Goal: Information Seeking & Learning: Find specific fact

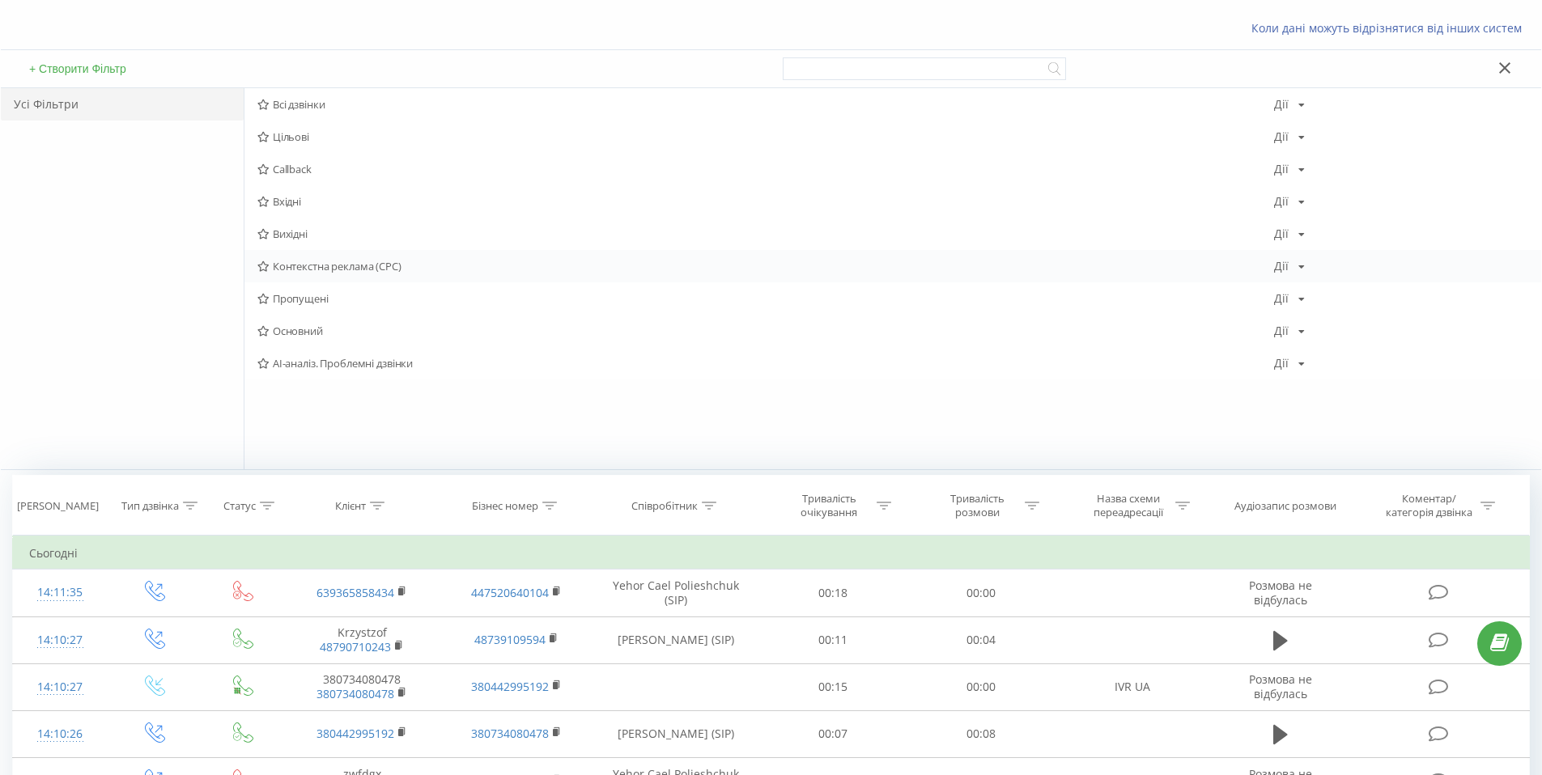
scroll to position [60, 0]
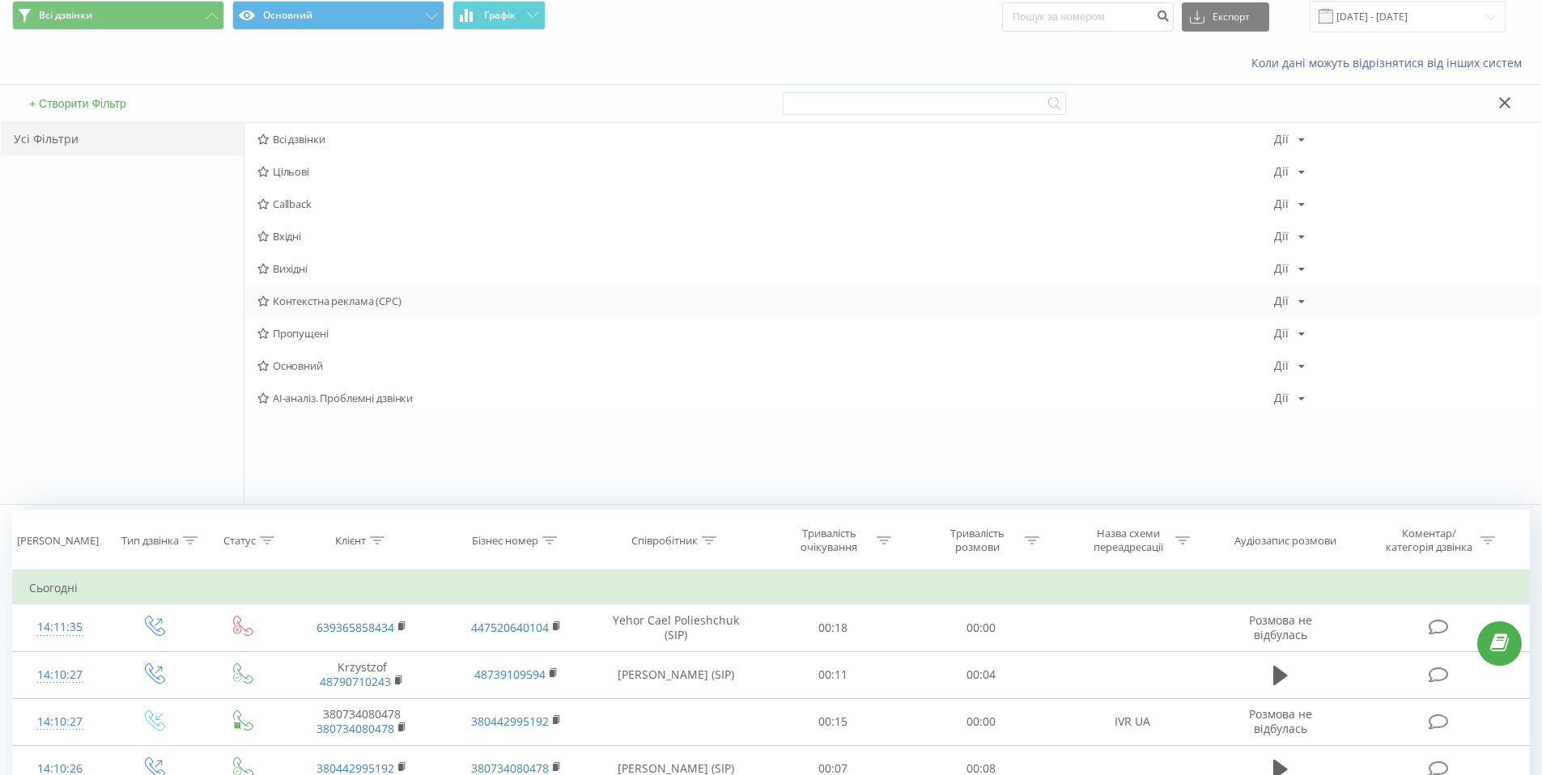
click at [349, 297] on span "Контекстна реклама (CPC)" at bounding box center [765, 300] width 1017 height 11
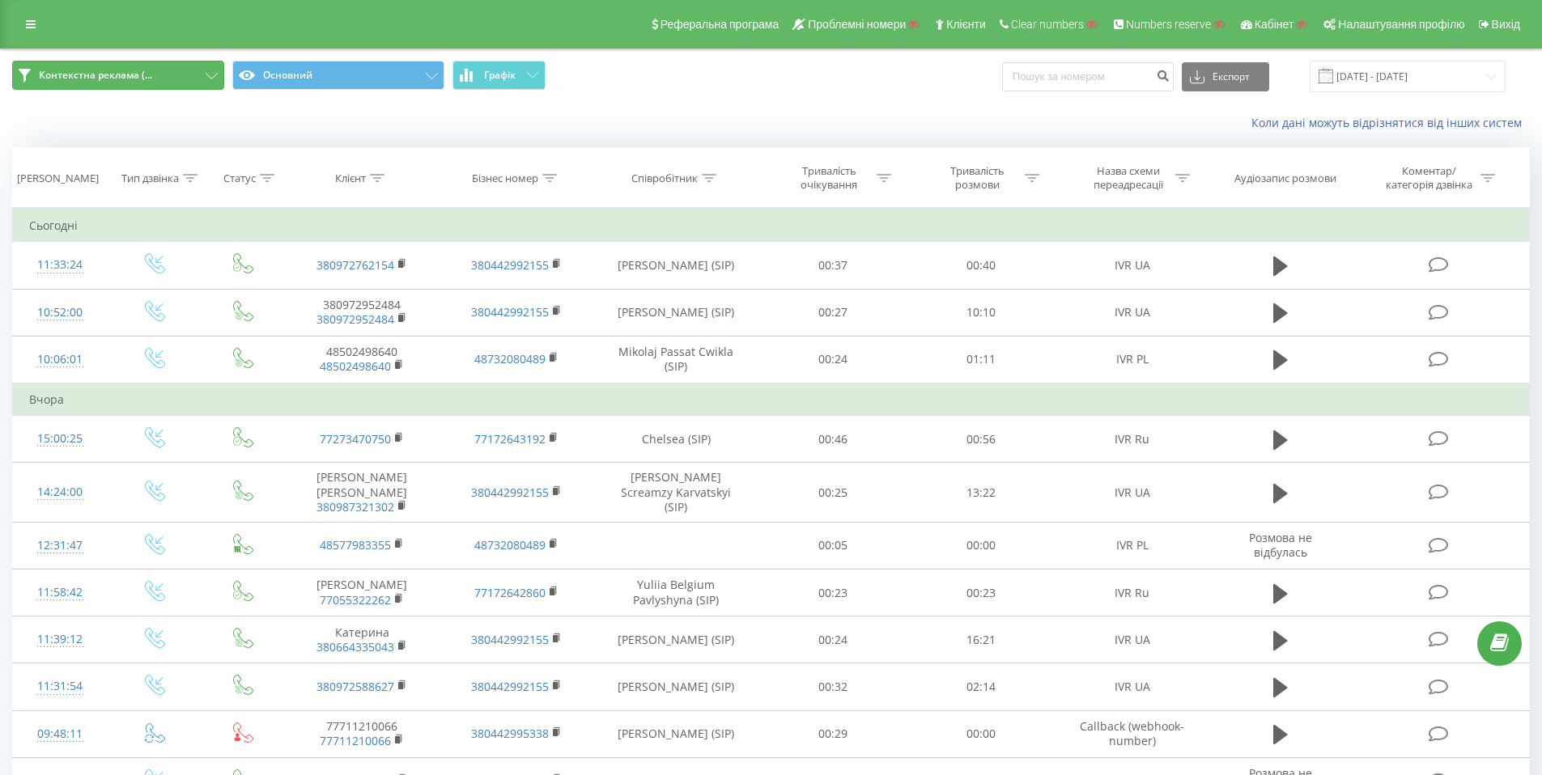
click at [209, 66] on button "Контекстна реклама (..." at bounding box center [118, 75] width 212 height 29
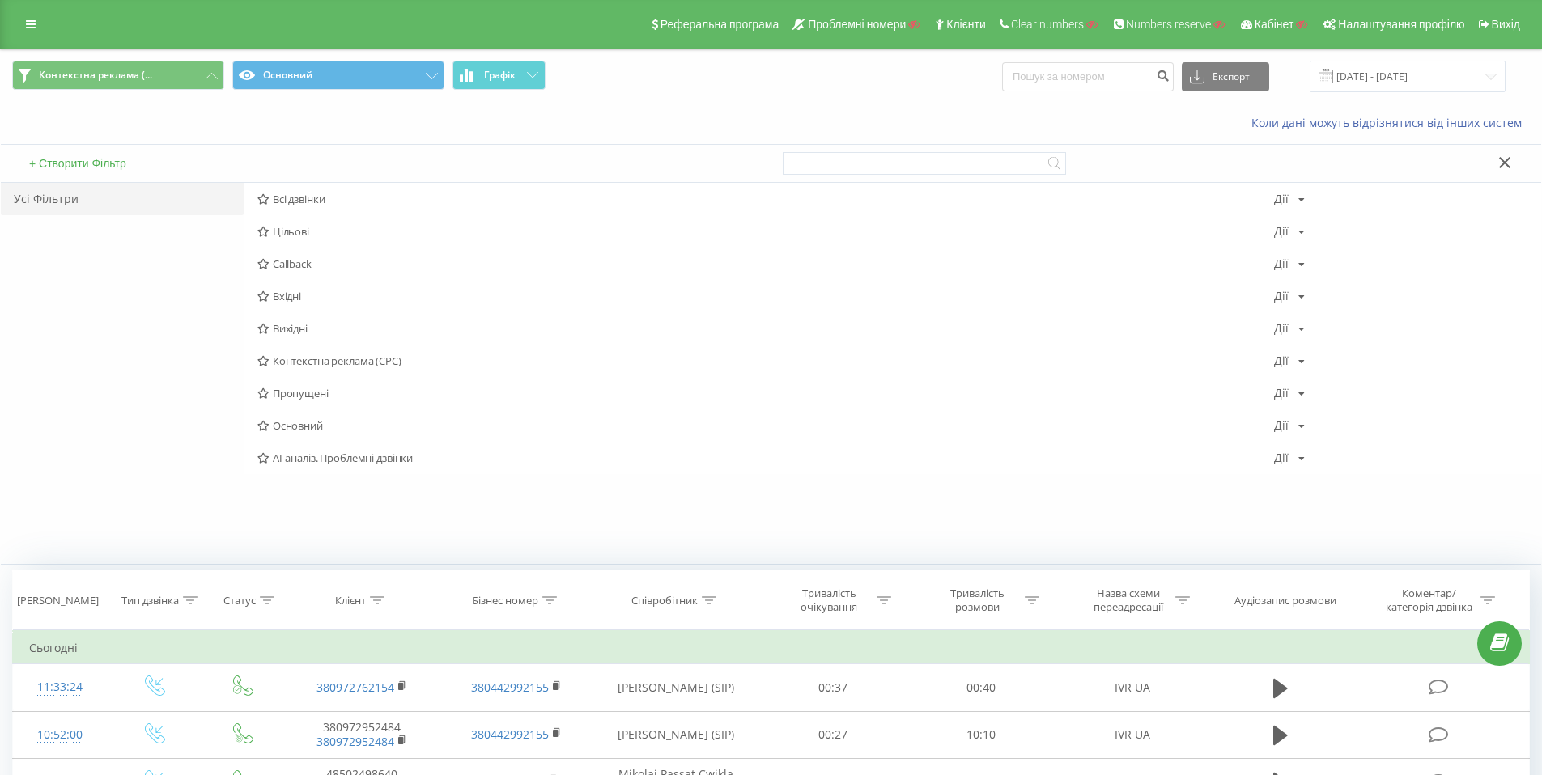
click at [281, 52] on div "Контекстна реклама (... Основний Графік Експорт .csv .xls .xlsx 19.08.2025 - 19…" at bounding box center [771, 76] width 1540 height 54
click at [308, 198] on span "Всі дзвінки" at bounding box center [765, 198] width 1017 height 11
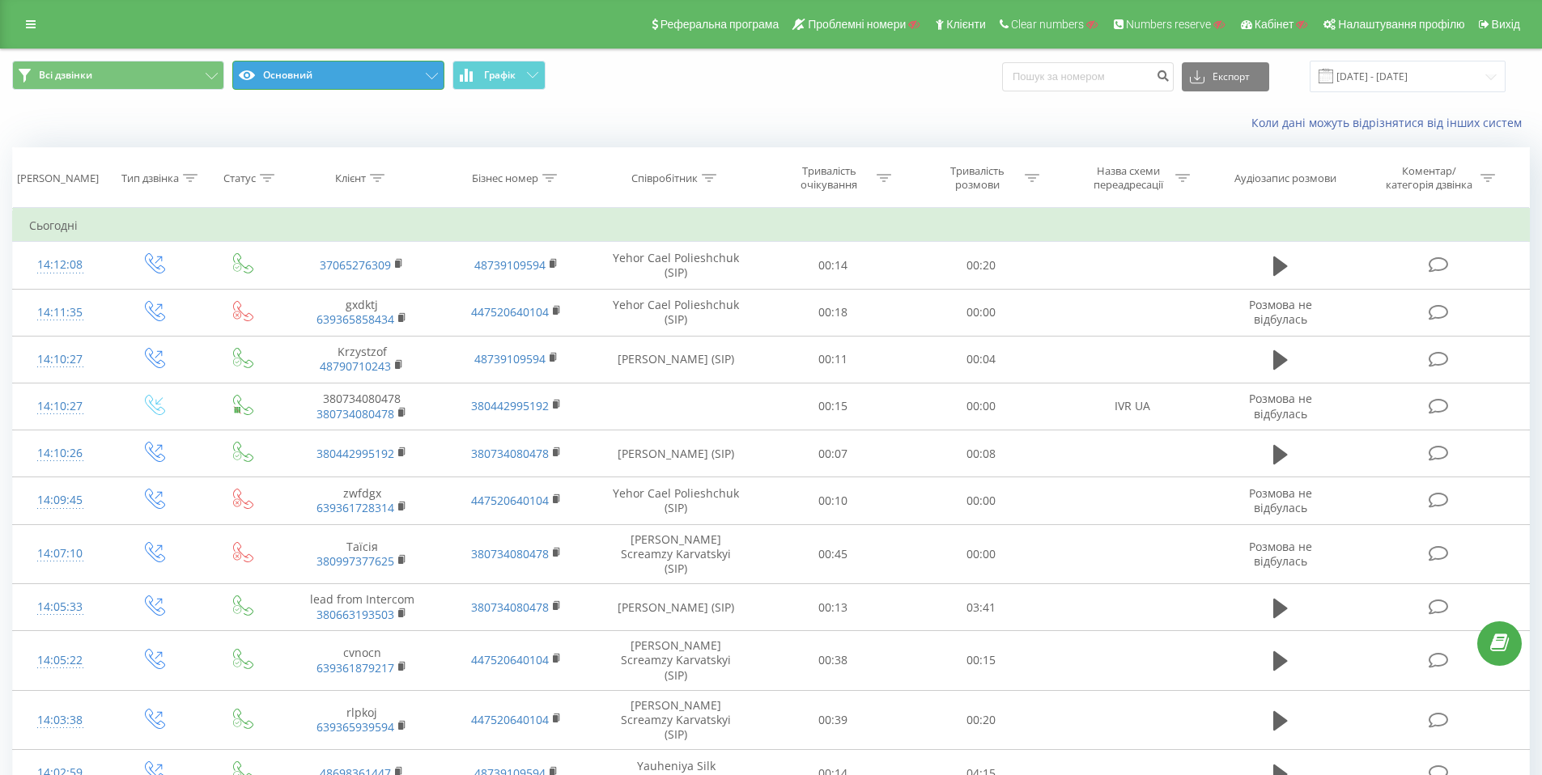
click at [399, 81] on button "Основний" at bounding box center [338, 75] width 212 height 29
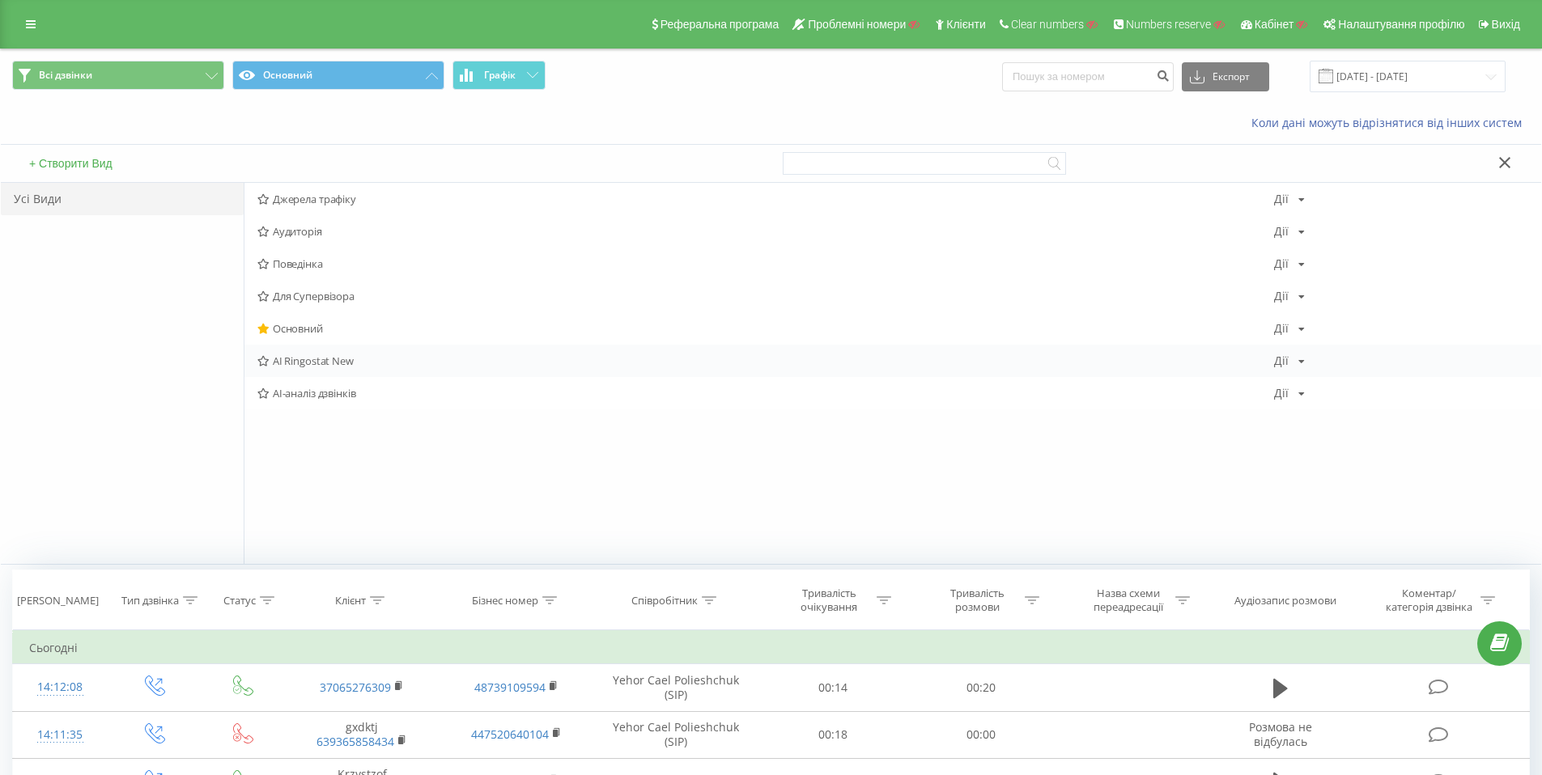
click at [350, 363] on span "AI Ringostat New" at bounding box center [765, 360] width 1017 height 11
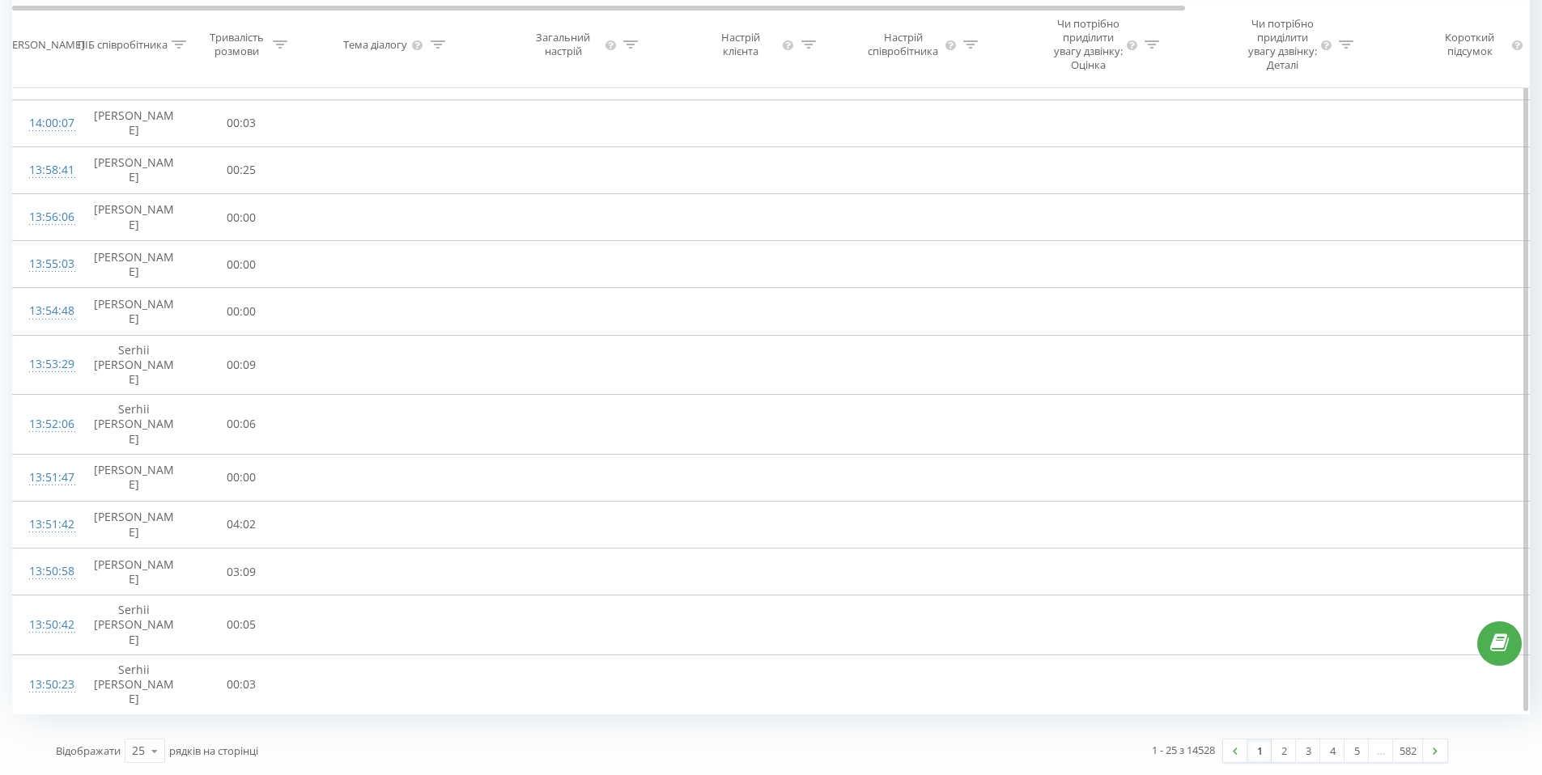
scroll to position [871, 0]
click at [1288, 753] on link "2" at bounding box center [1283, 751] width 24 height 23
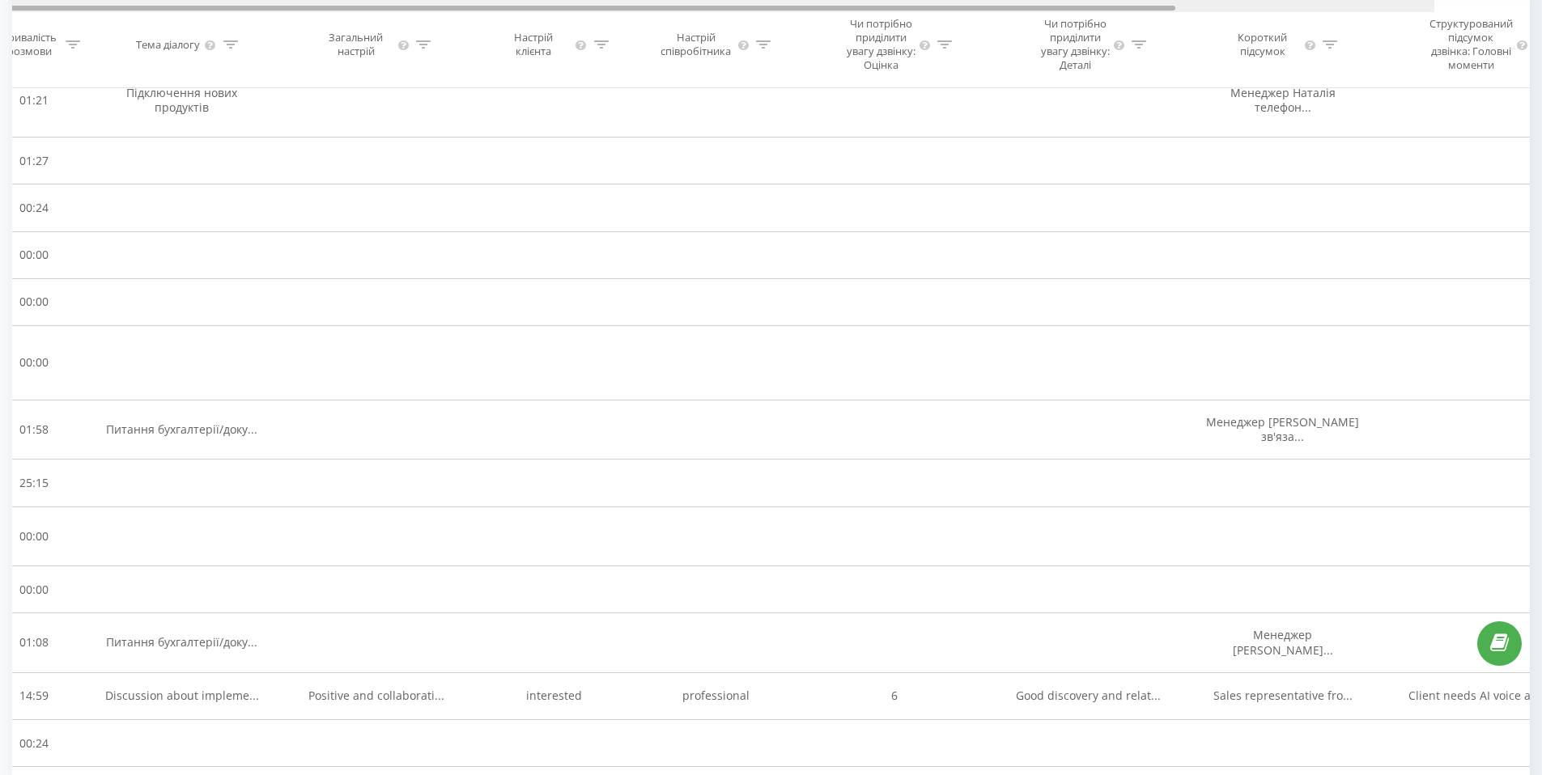
scroll to position [0, 214]
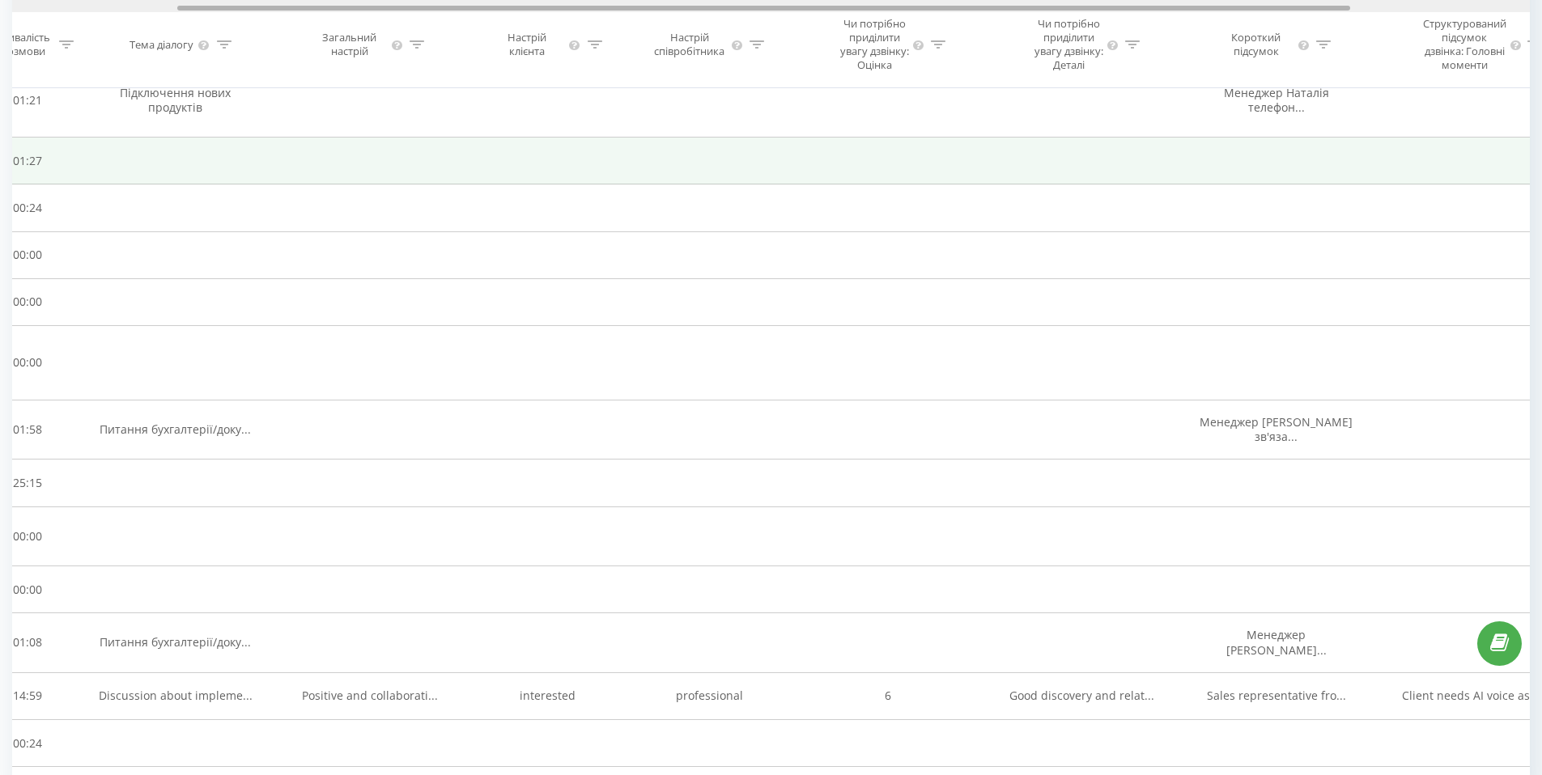
drag, startPoint x: 1172, startPoint y: 6, endPoint x: 1103, endPoint y: 167, distance: 174.4
click at [1337, 10] on div at bounding box center [763, 8] width 1173 height 5
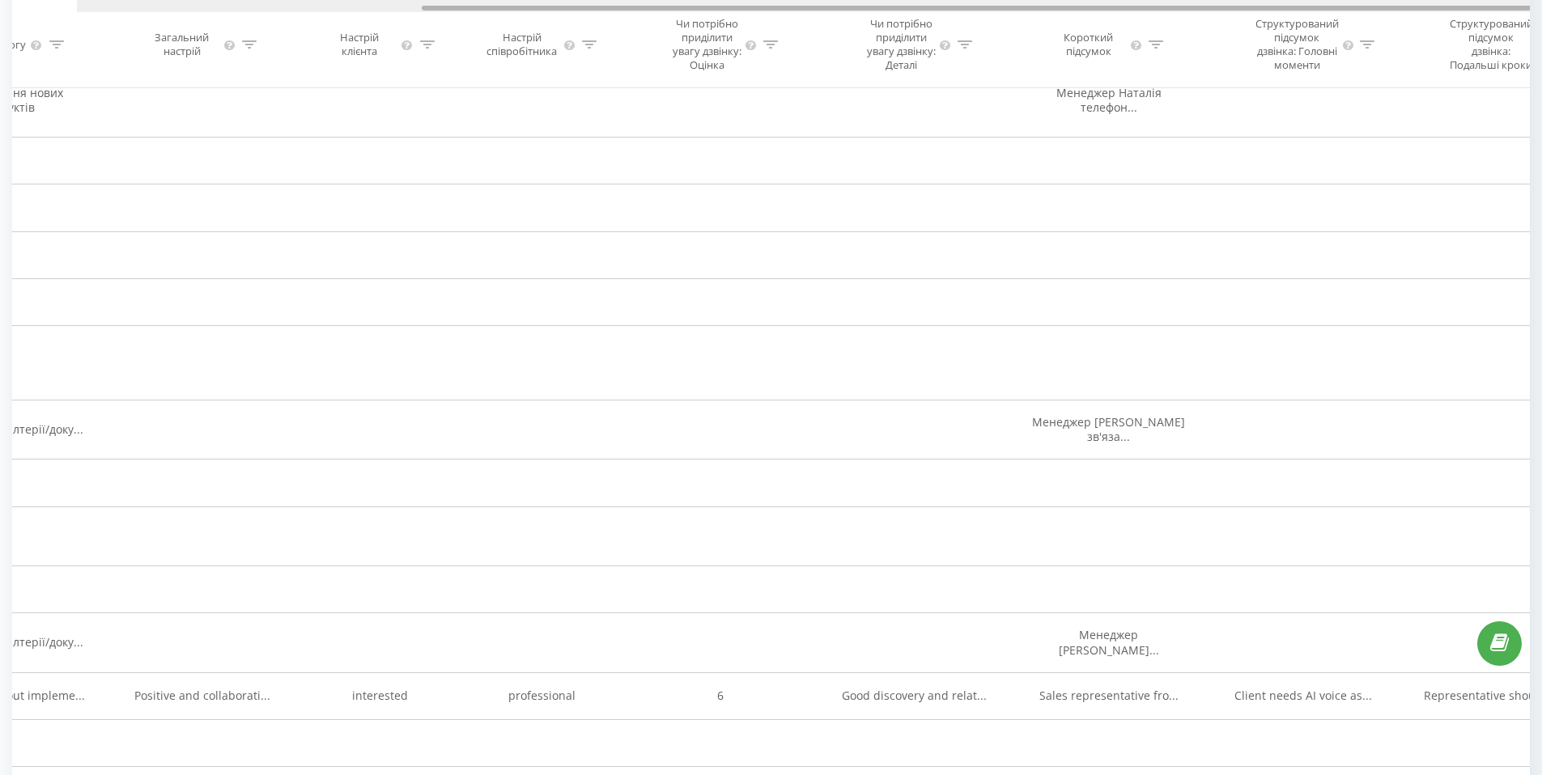
scroll to position [0, 446]
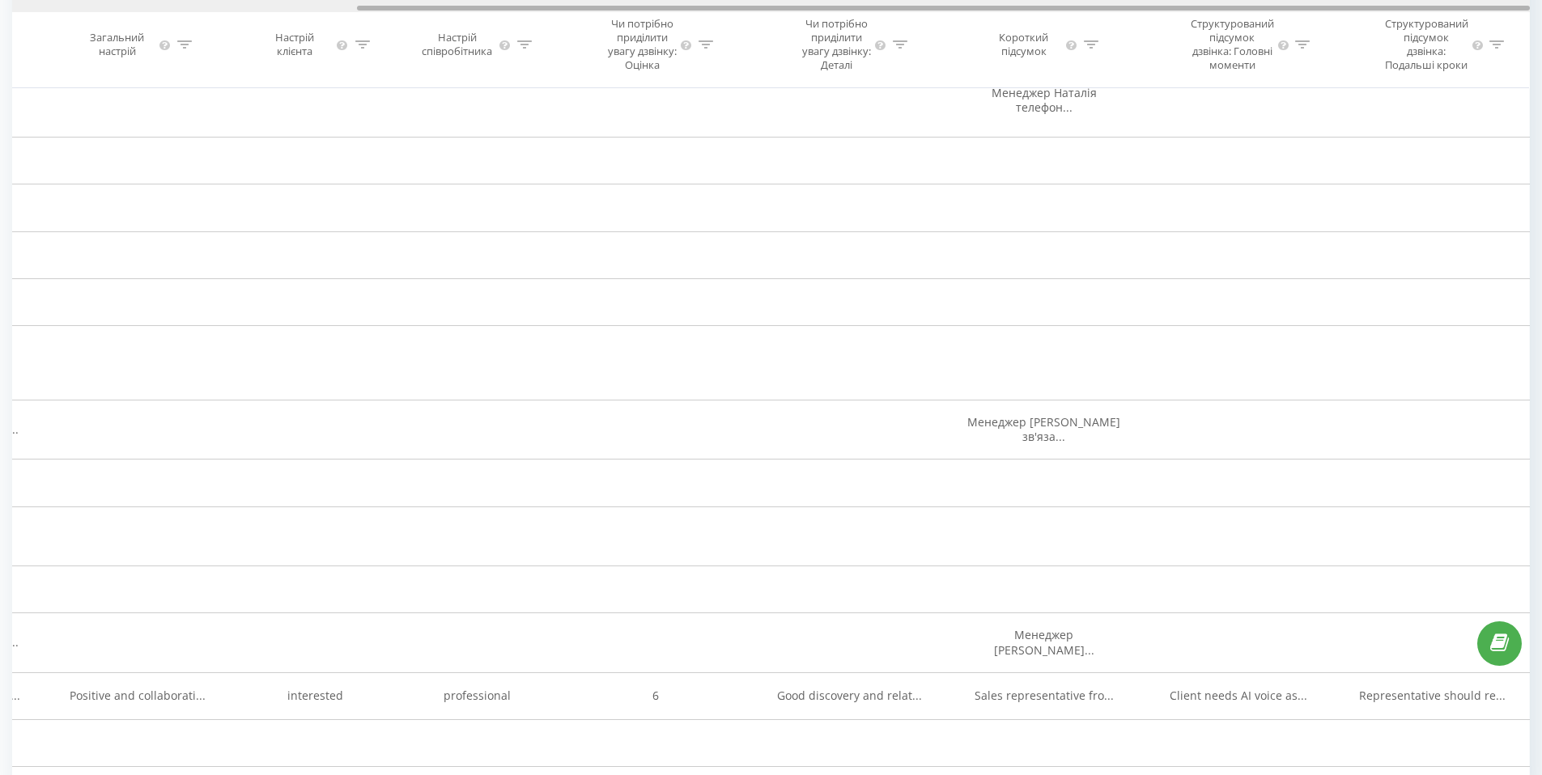
drag, startPoint x: 1236, startPoint y: 5, endPoint x: 1513, endPoint y: 19, distance: 277.2
click at [1514, 19] on div "Дата дзвінка ПІБ співробітника Тривалість розмови Тема діалогу Загальний настрі…" at bounding box center [770, 44] width 1517 height 88
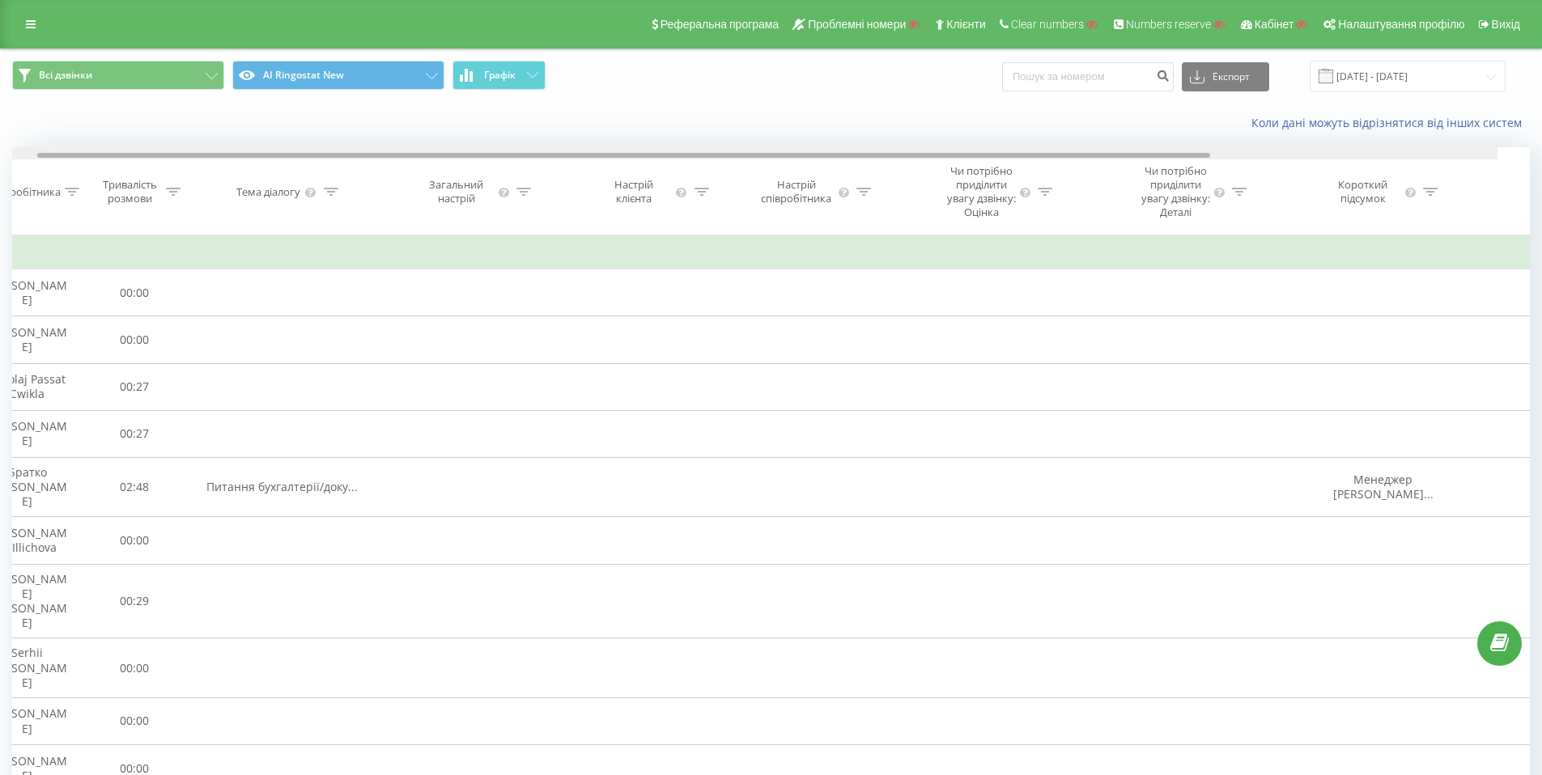
scroll to position [0, 0]
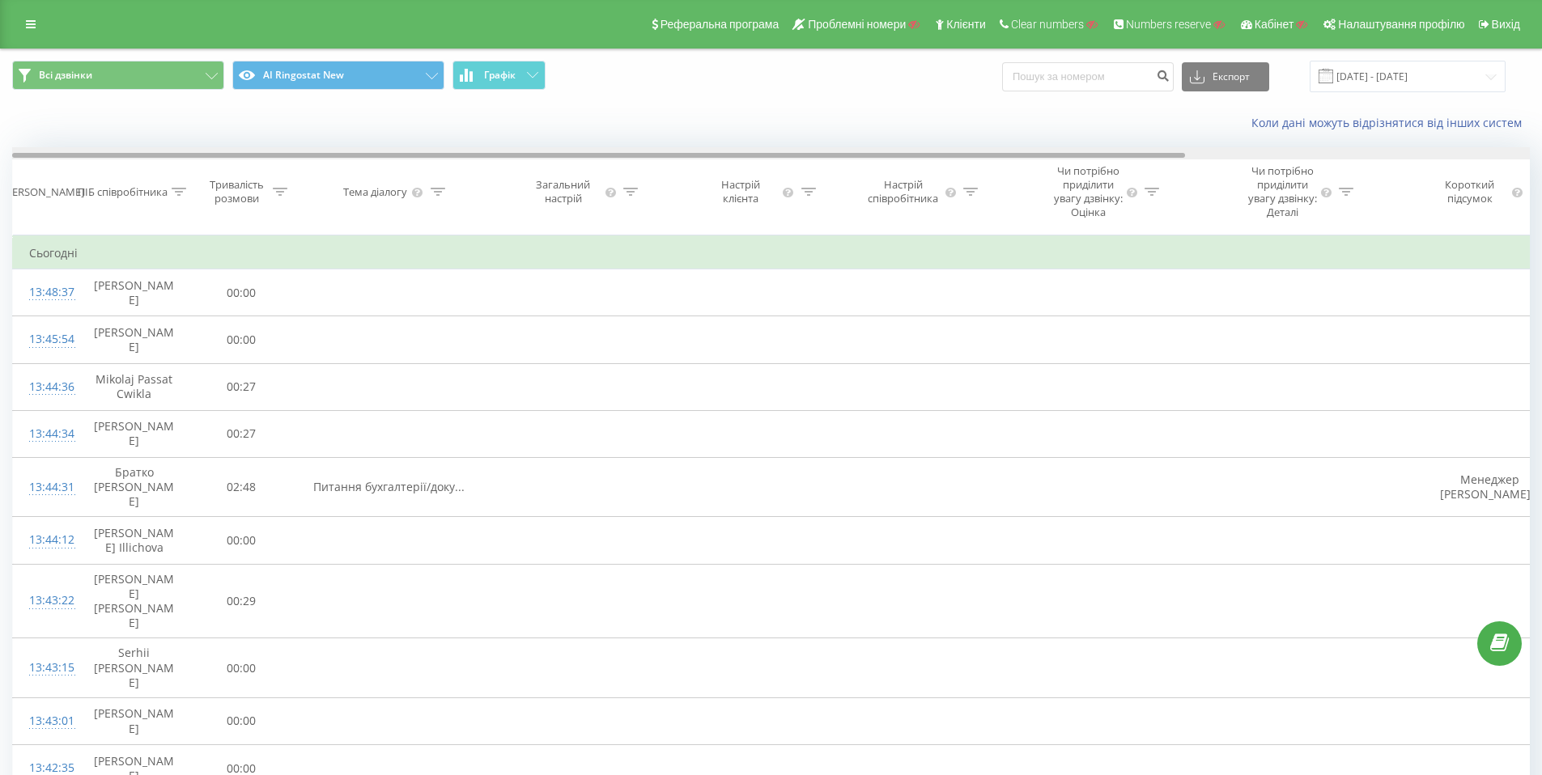
drag, startPoint x: 442, startPoint y: 154, endPoint x: 49, endPoint y: 146, distance: 393.4
click at [49, 147] on div at bounding box center [770, 153] width 1517 height 12
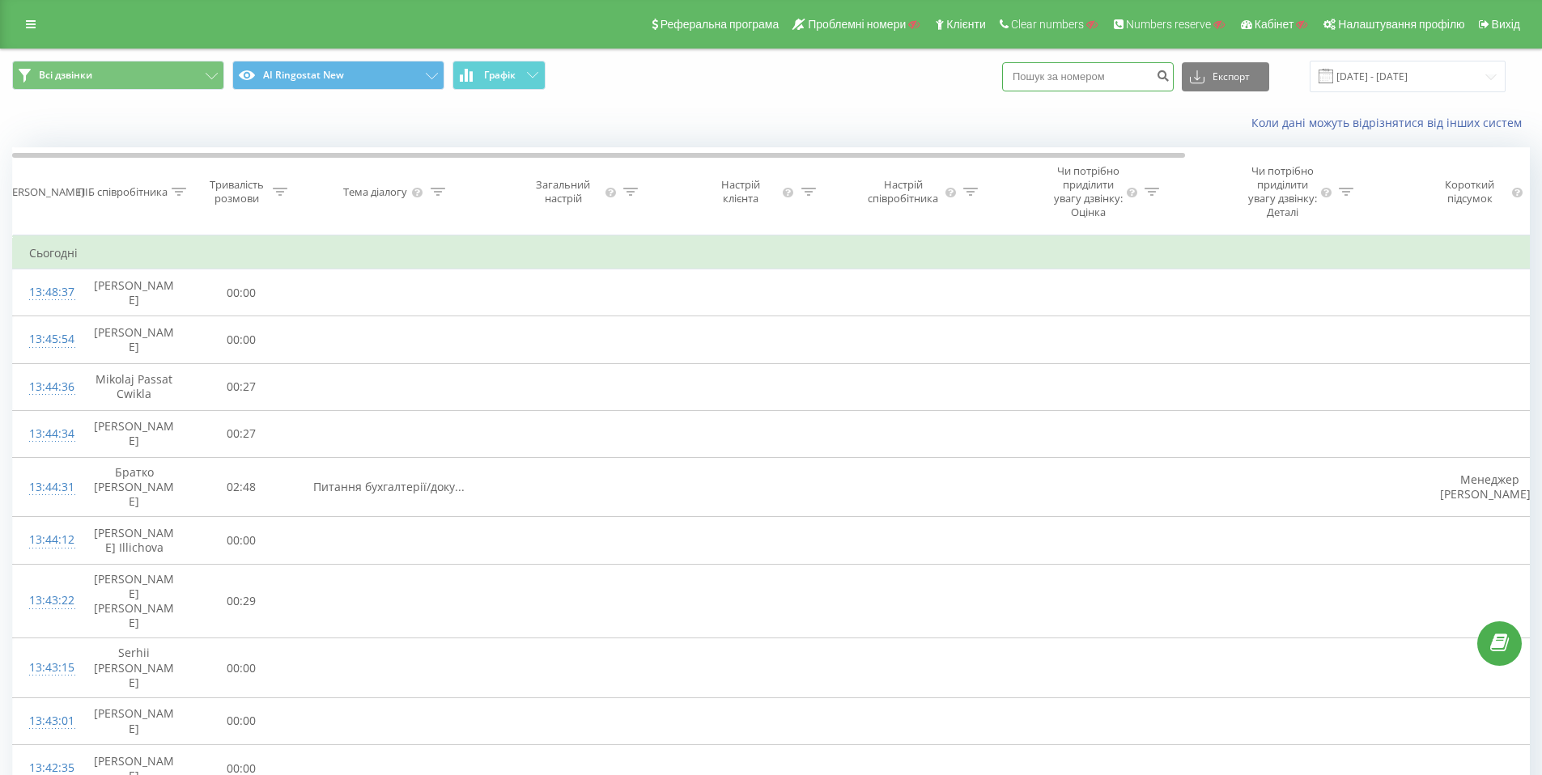
click at [1100, 72] on input at bounding box center [1088, 76] width 172 height 29
paste input "380960145955"
type input "380960145955"
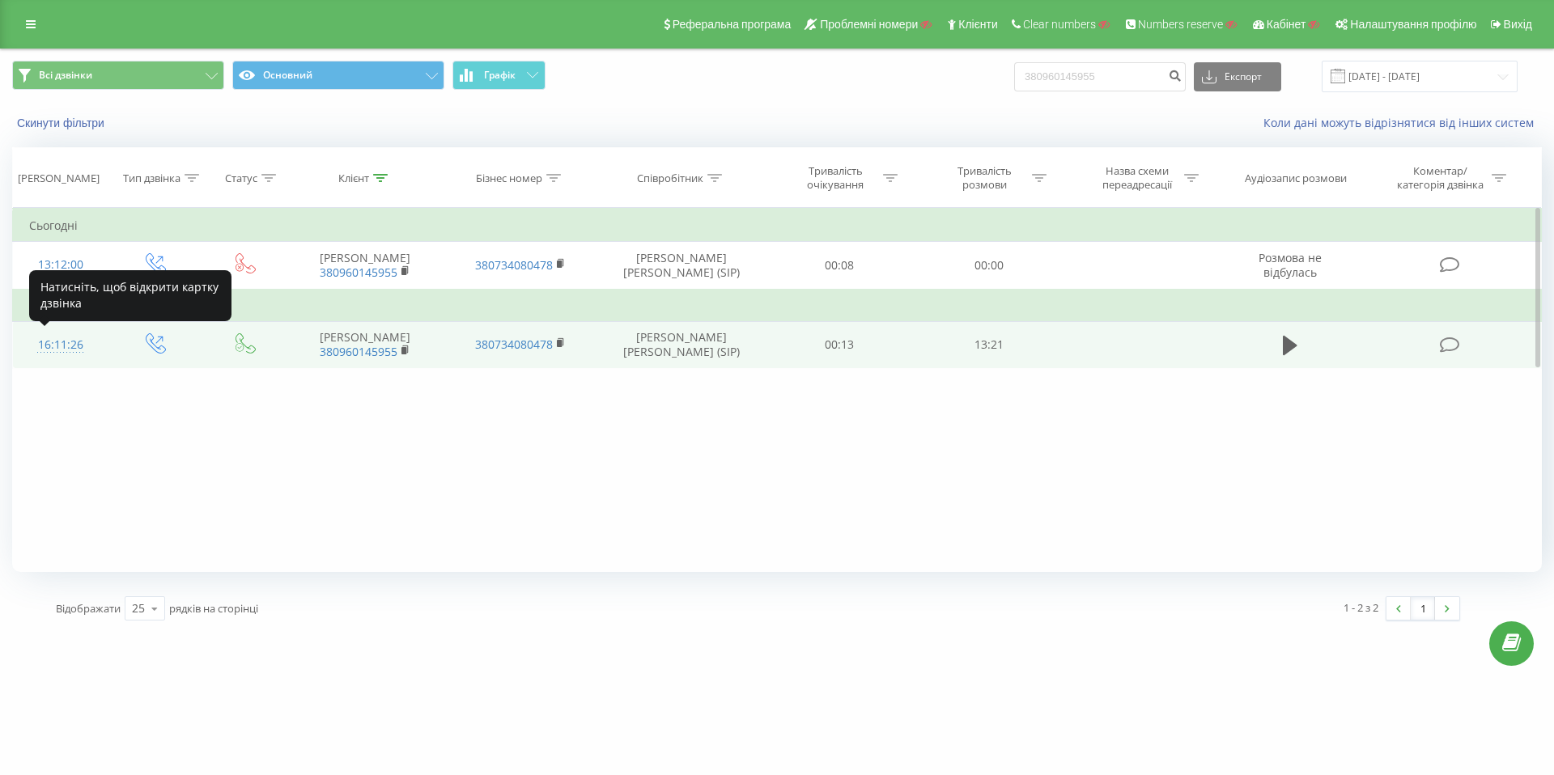
click at [52, 346] on div "16:11:26" at bounding box center [60, 345] width 63 height 32
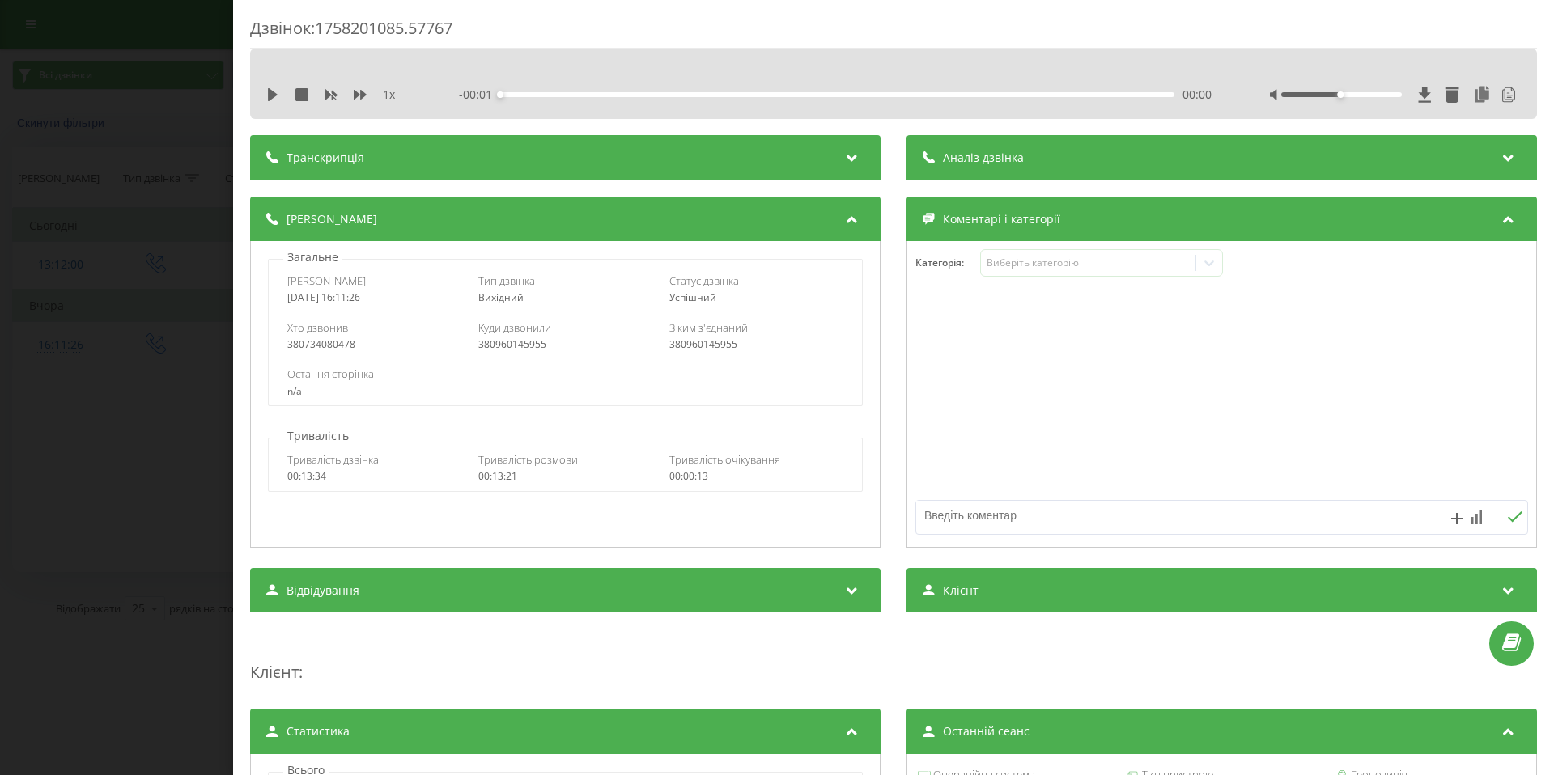
click at [843, 163] on div at bounding box center [854, 157] width 22 height 21
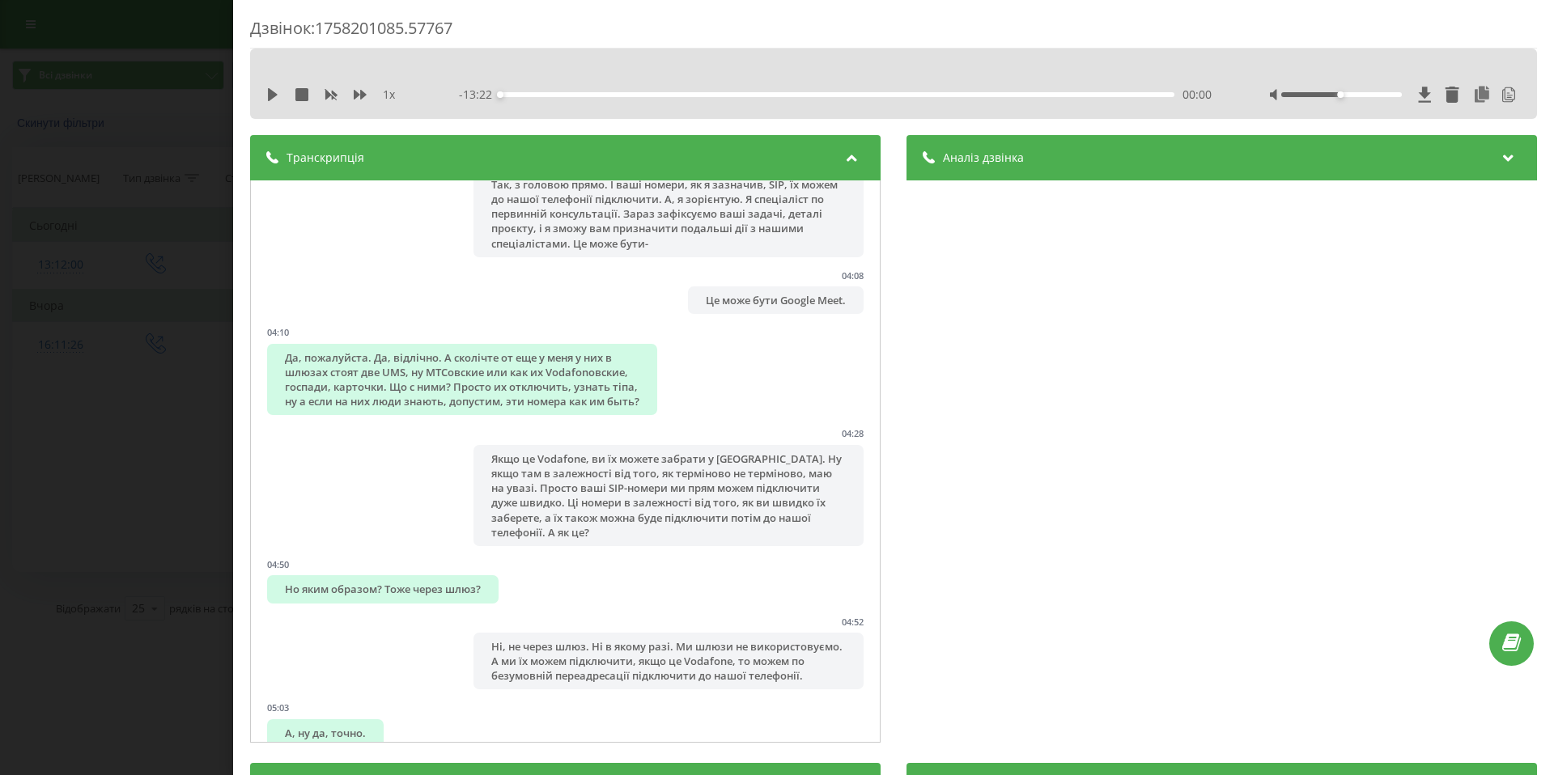
scroll to position [2220, 0]
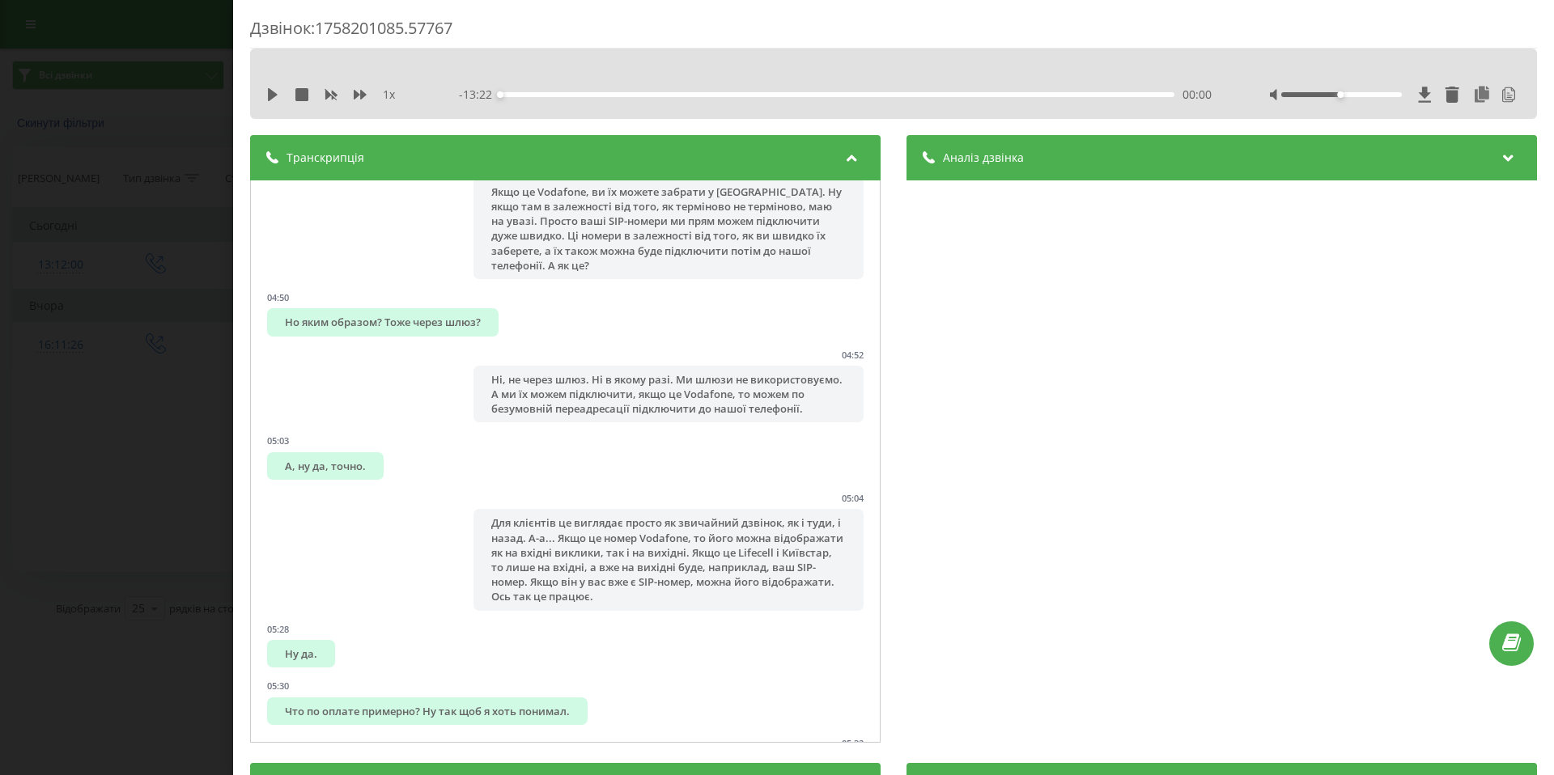
click at [1052, 180] on div "Аналіз дзвінка Назва профілю Sales Team (Prompt by Skyline) Тема діалогу Initia…" at bounding box center [1221, 441] width 630 height 612
click at [1052, 171] on div "Аналіз дзвінка" at bounding box center [1221, 157] width 630 height 45
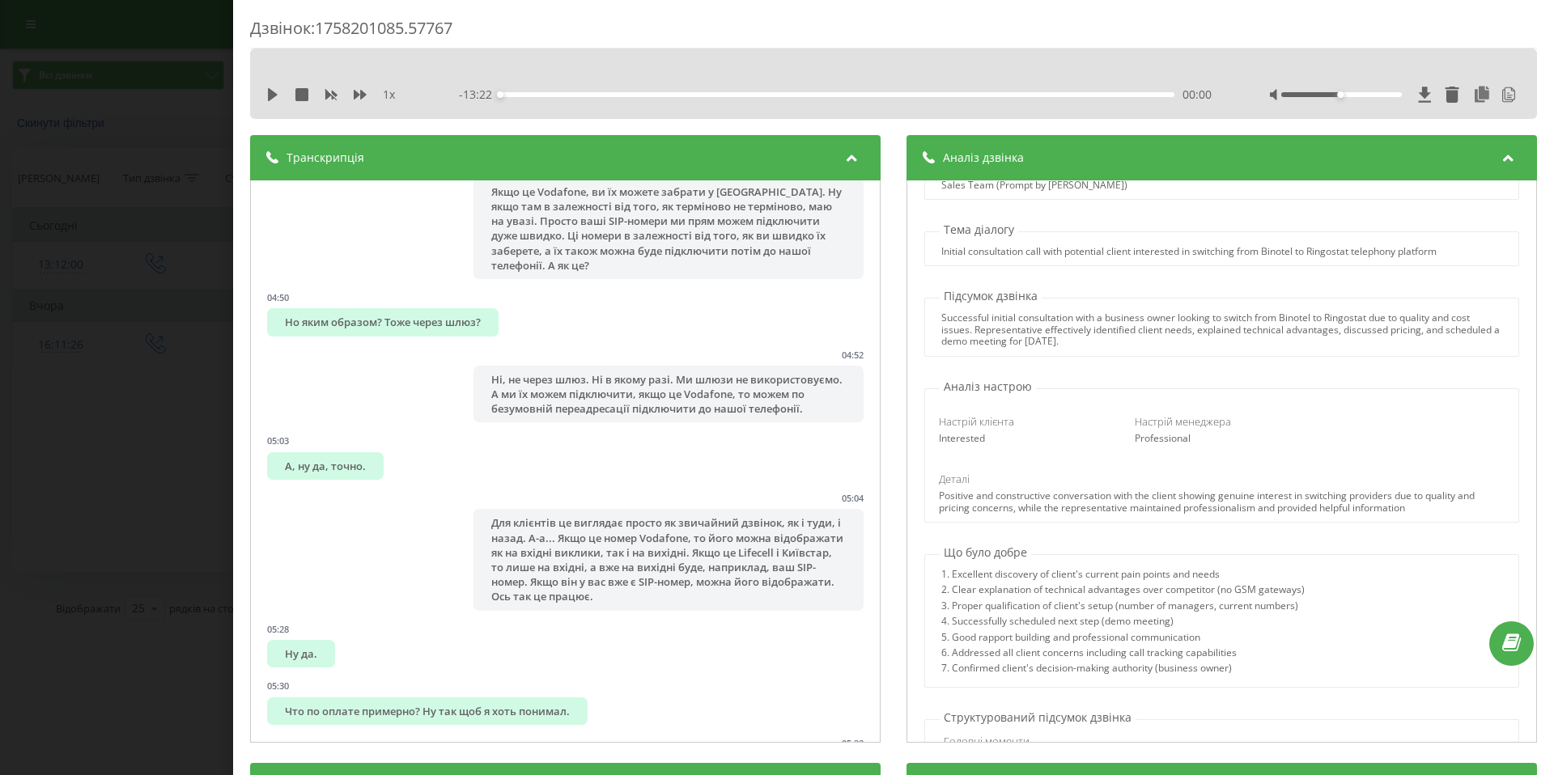
scroll to position [34, 0]
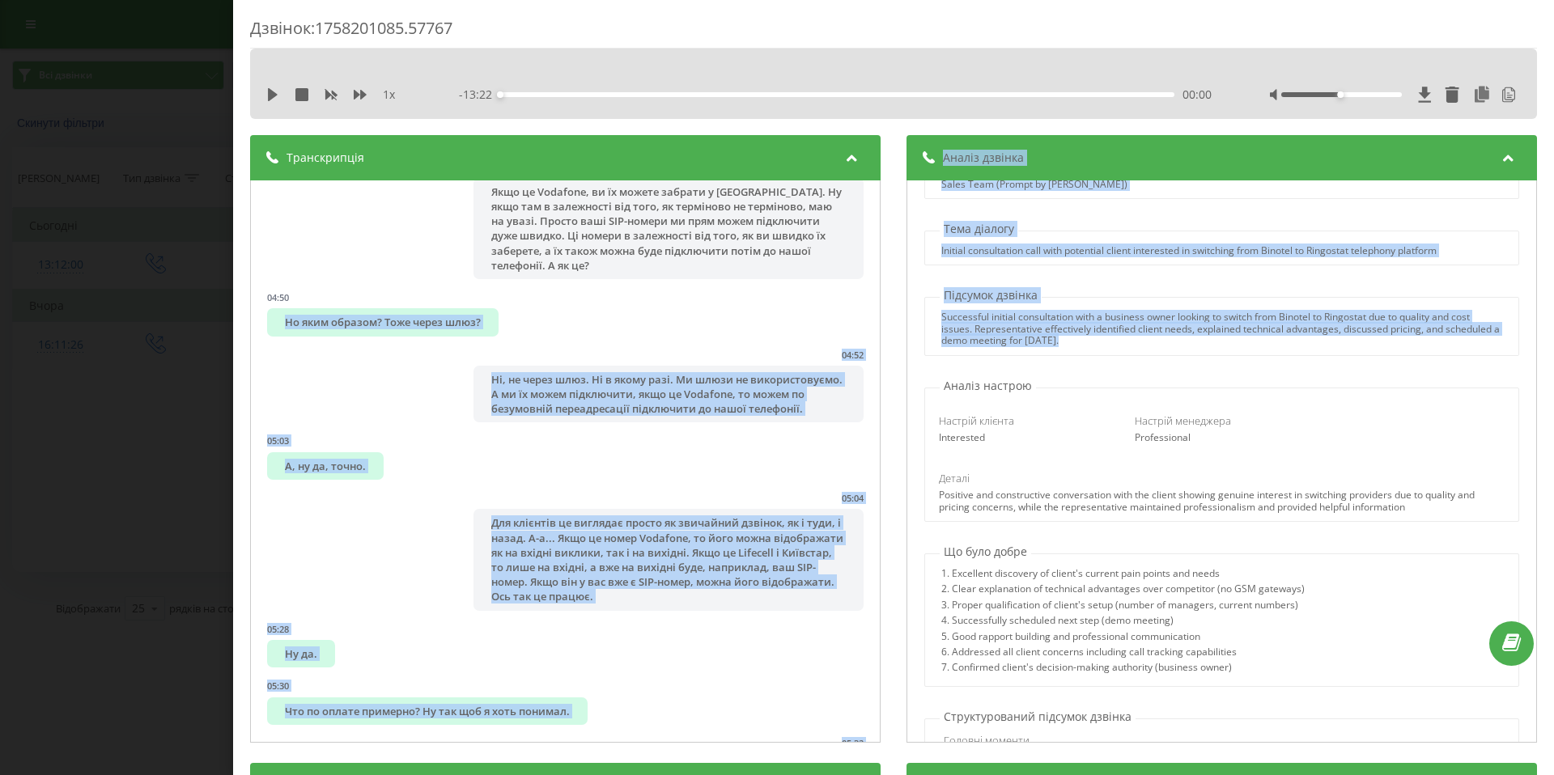
drag, startPoint x: 1131, startPoint y: 342, endPoint x: 883, endPoint y: 317, distance: 248.9
click at [883, 317] on div "Транскрипція 00:01 Алло! 00:02 Олександр, добрий день! 00:04 Добрий! 00:05 Це С…" at bounding box center [893, 441] width 1287 height 612
click at [1041, 324] on div "Successful initial consultation with a business owner looking to switch from Bi…" at bounding box center [1221, 329] width 560 height 35
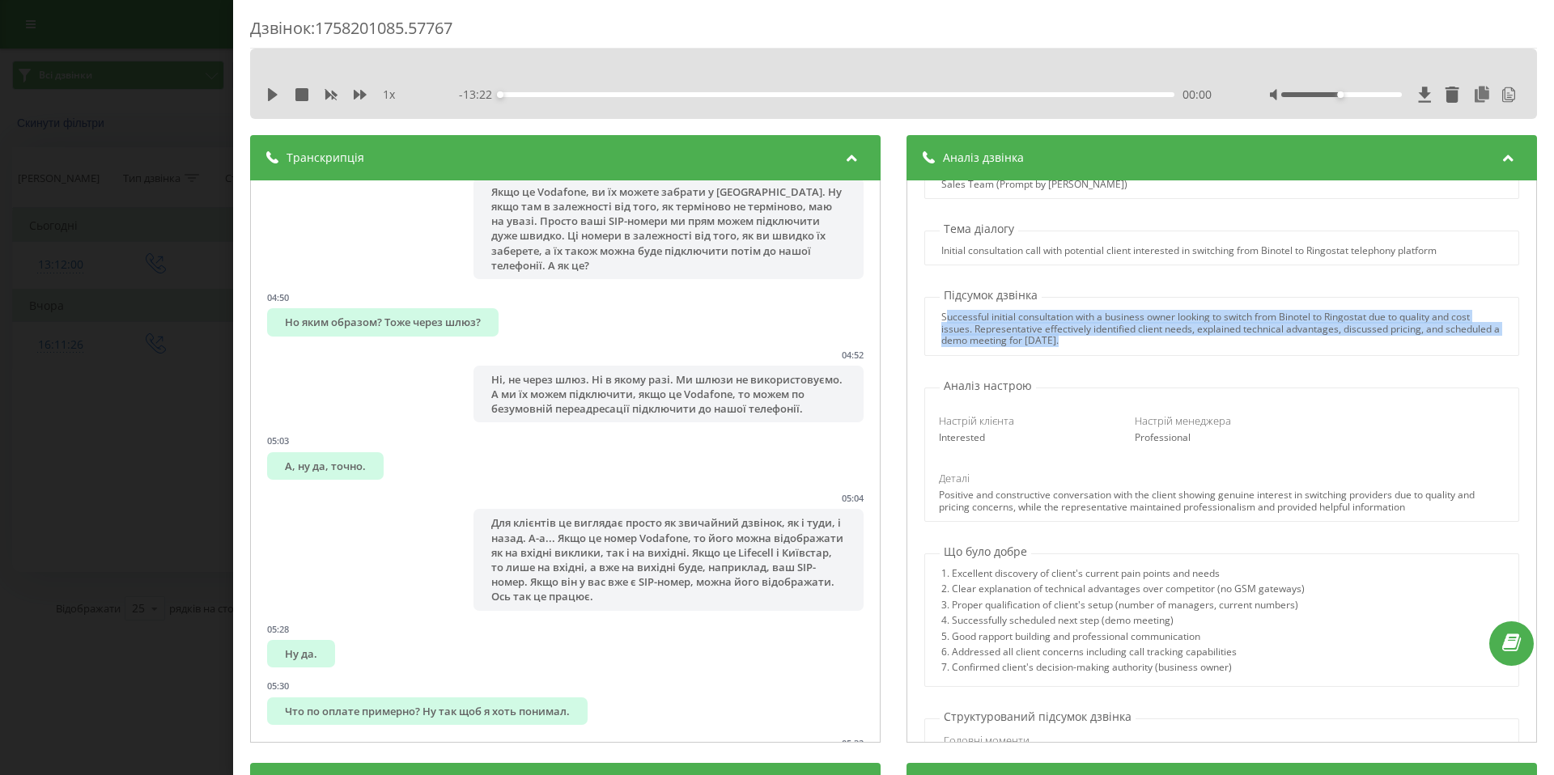
drag, startPoint x: 1064, startPoint y: 340, endPoint x: 938, endPoint y: 320, distance: 127.7
click at [941, 320] on div "Successful initial consultation with a business owner looking to switch from Bi…" at bounding box center [1221, 329] width 560 height 35
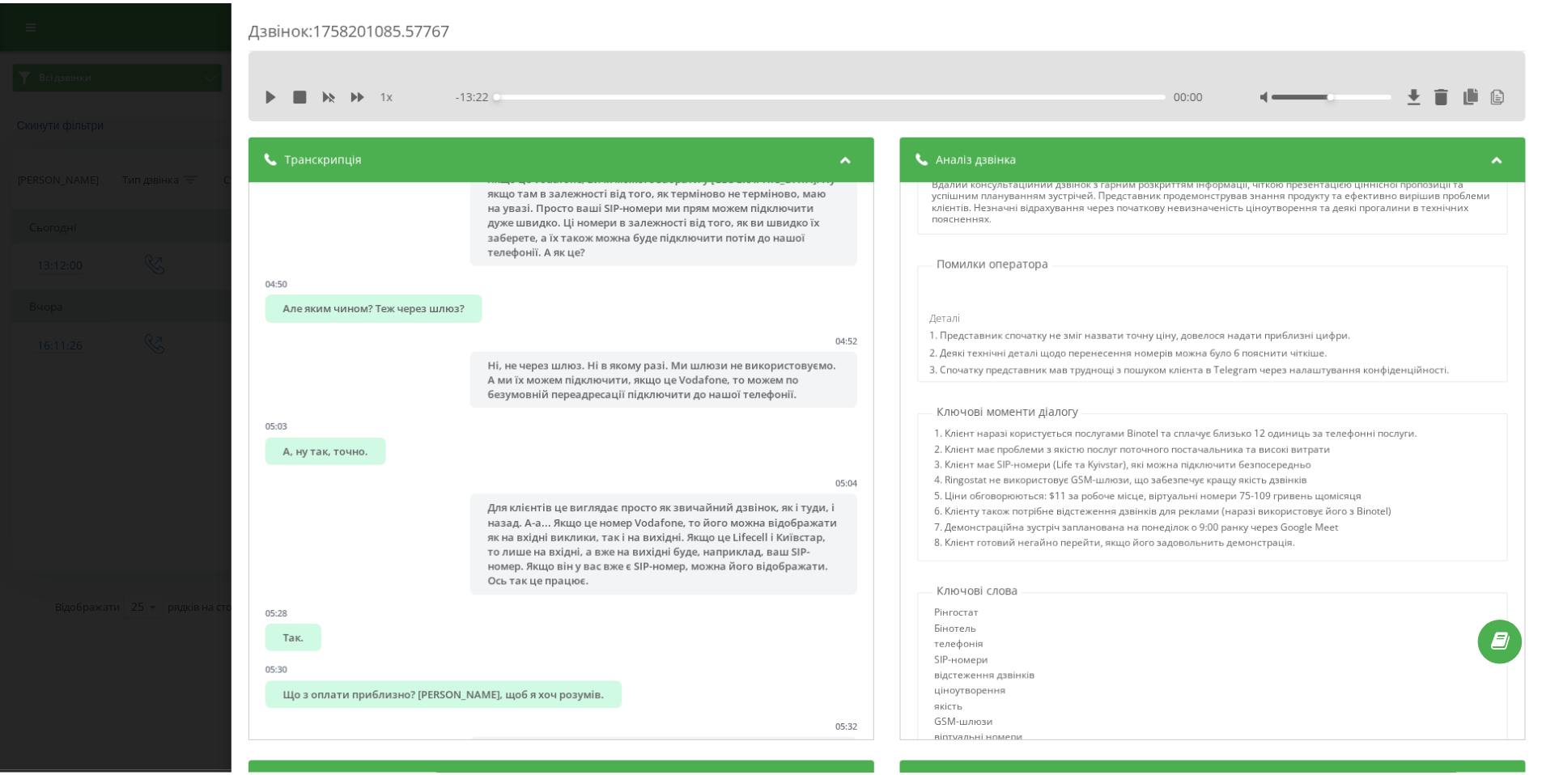
scroll to position [999, 0]
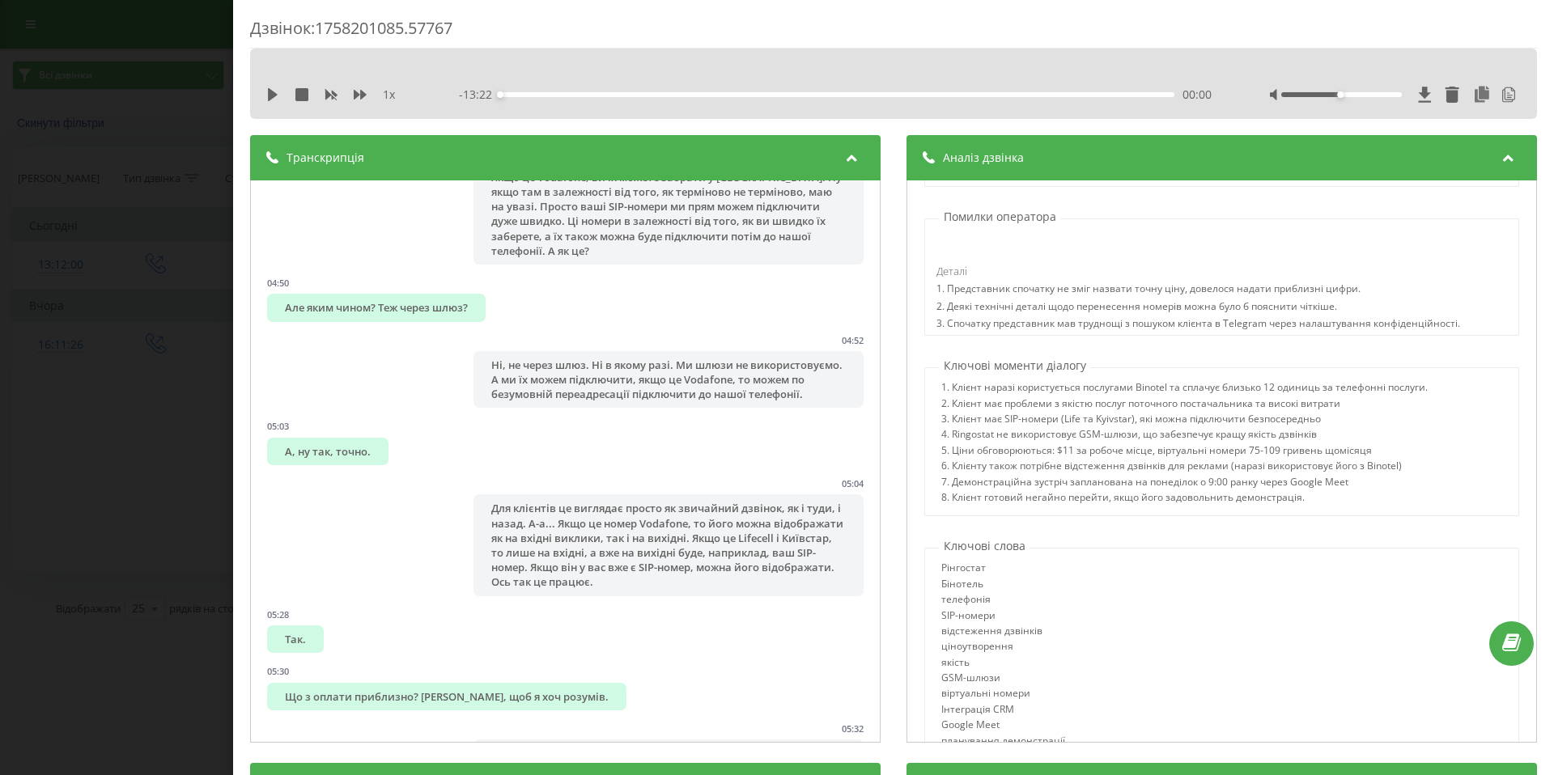
click at [165, 184] on div "Дзвінок : 1758201085.57767 1 х - 13:22 00:00 00:00 Транскрипція 00:01 Алло! 00:…" at bounding box center [777, 387] width 1554 height 775
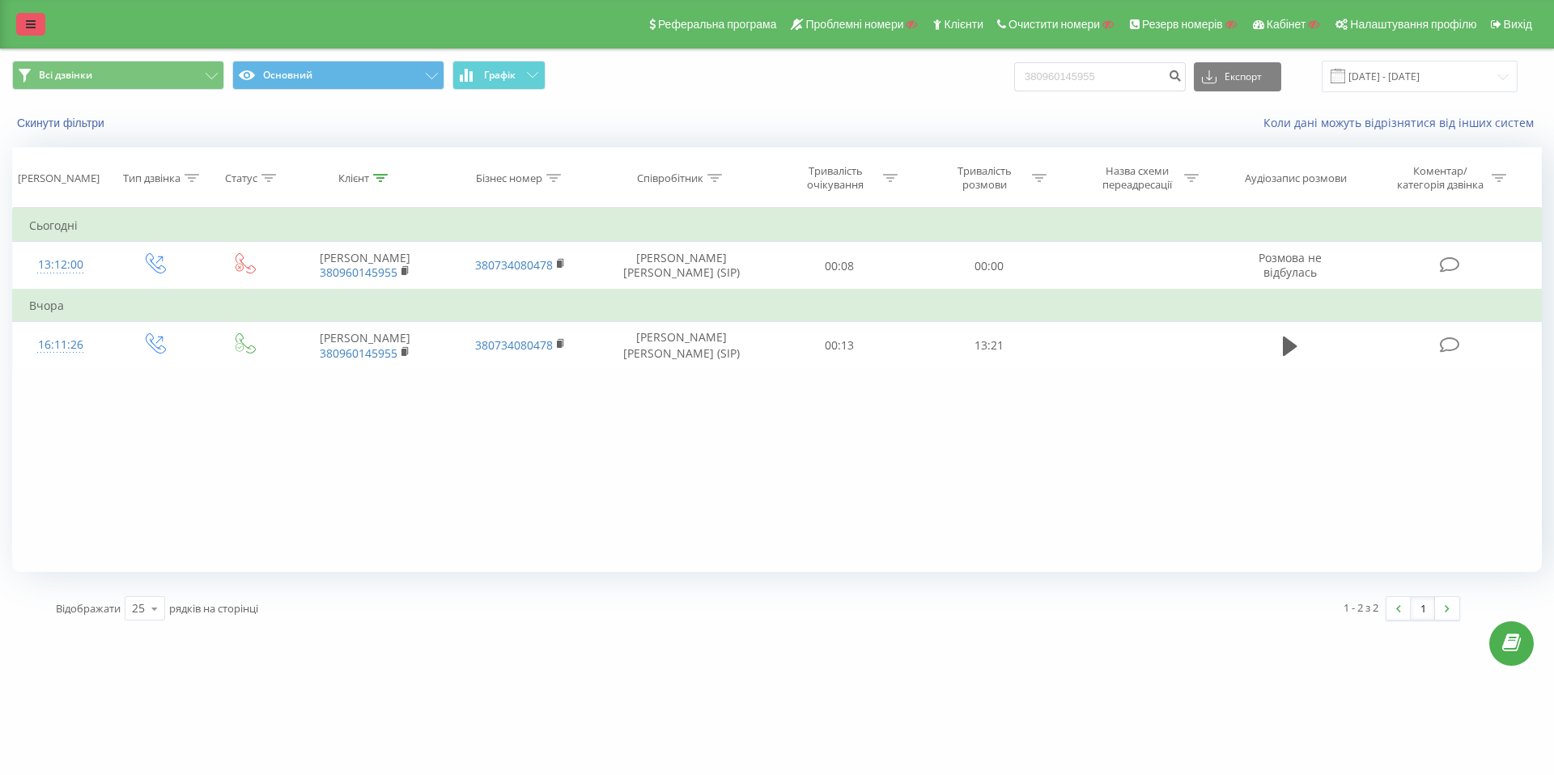
click at [26, 13] on link at bounding box center [30, 24] width 29 height 23
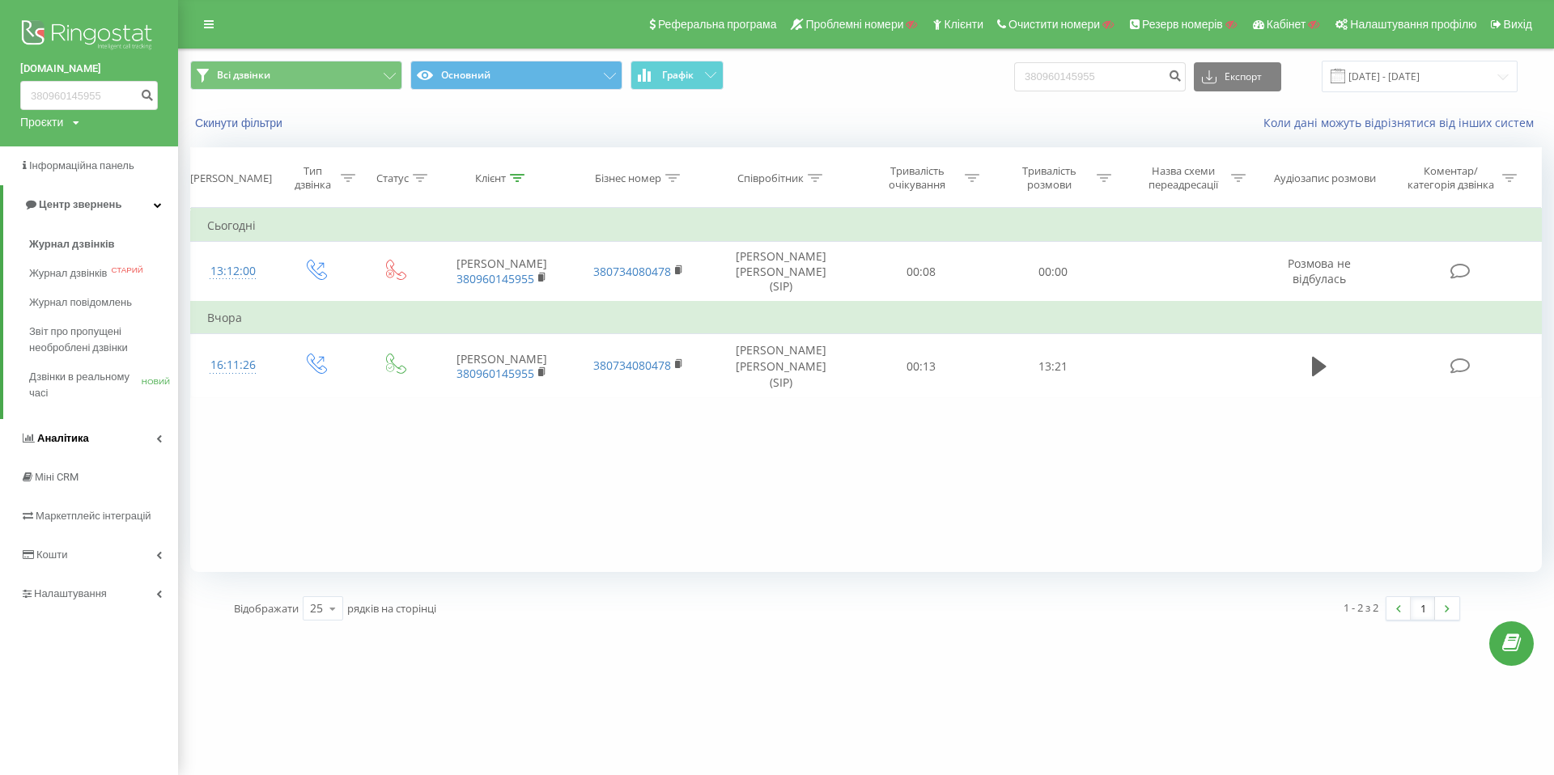
click at [159, 435] on icon at bounding box center [159, 439] width 6 height 8
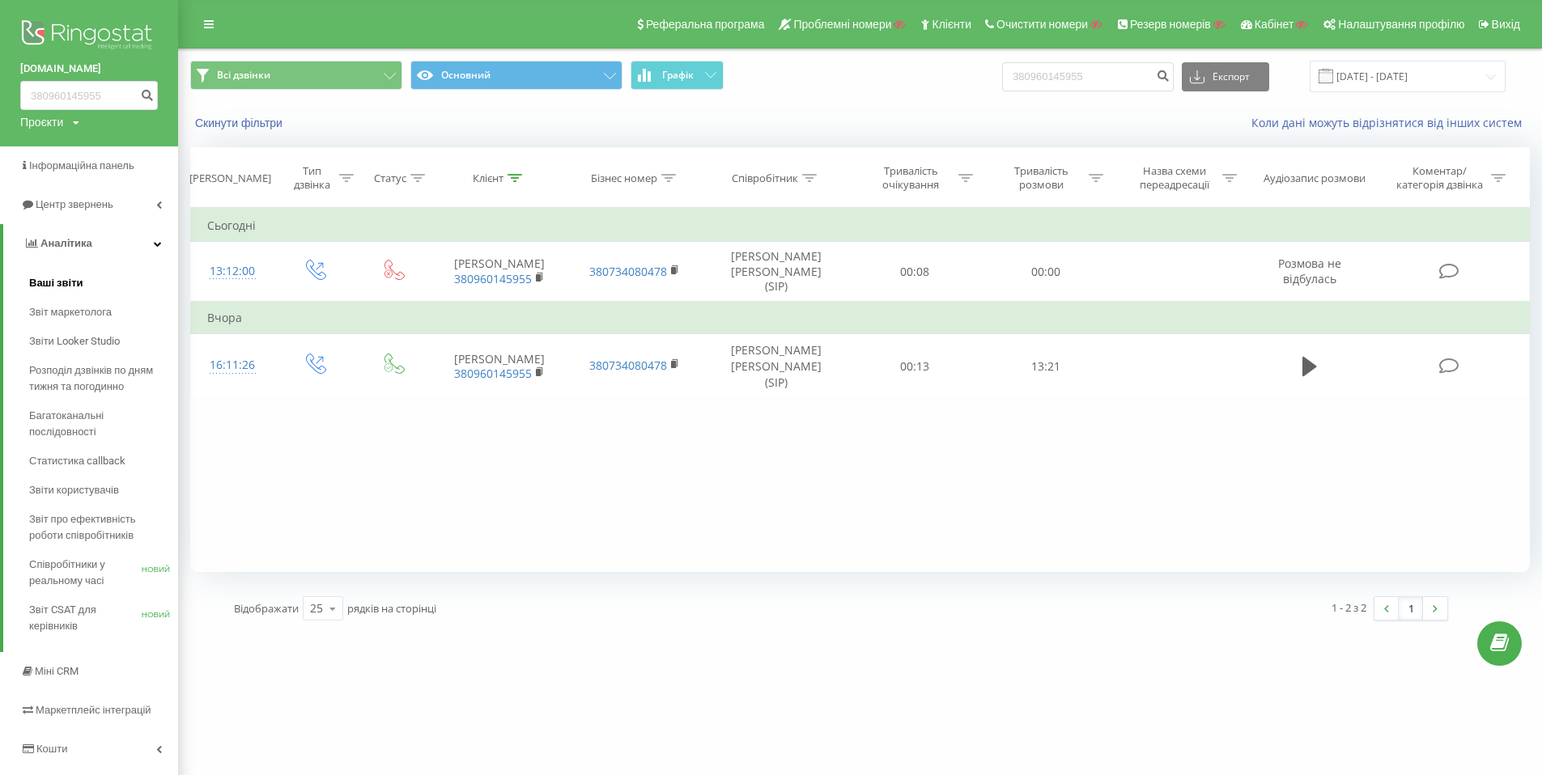
click at [65, 283] on span "Ваші звіти" at bounding box center [56, 283] width 54 height 16
